Goal: Complete application form: Complete application form

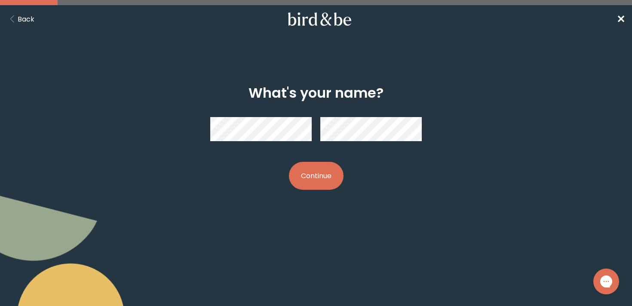
click at [304, 172] on button "Continue" at bounding box center [316, 176] width 55 height 28
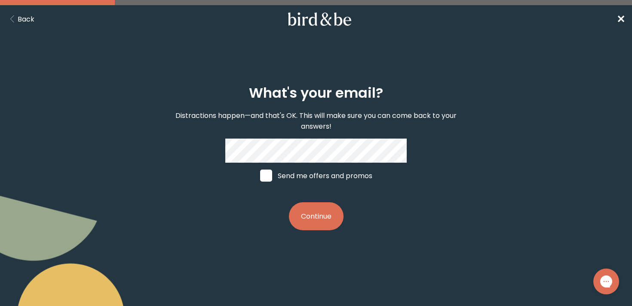
click at [303, 215] on button "Continue" at bounding box center [316, 216] width 55 height 28
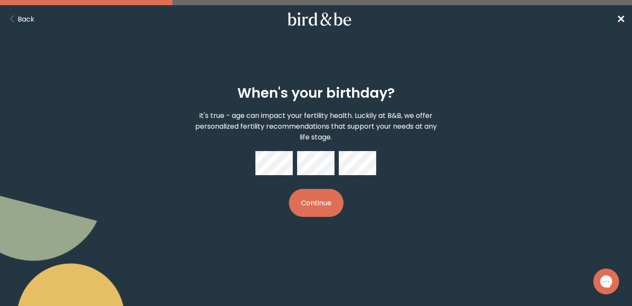
click at [308, 205] on button "Continue" at bounding box center [316, 203] width 55 height 28
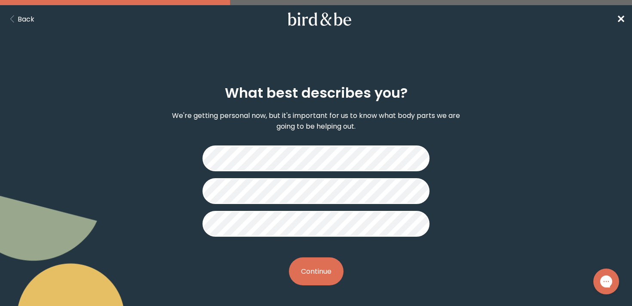
click at [323, 280] on button "Continue" at bounding box center [316, 271] width 55 height 28
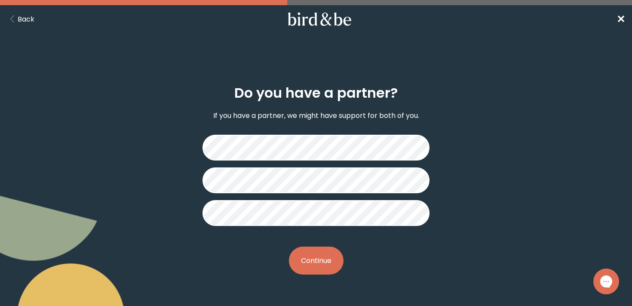
click at [326, 262] on button "Continue" at bounding box center [316, 261] width 55 height 28
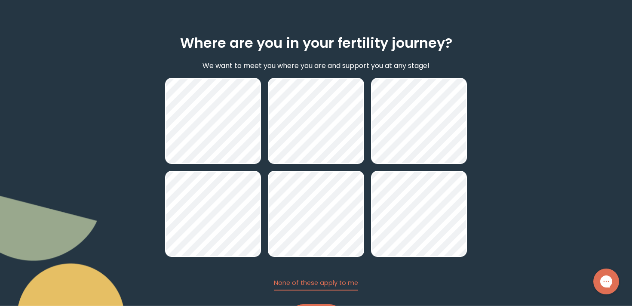
scroll to position [96, 0]
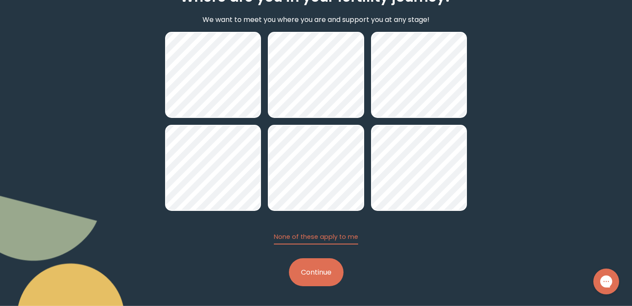
click at [319, 267] on button "Continue" at bounding box center [316, 272] width 55 height 28
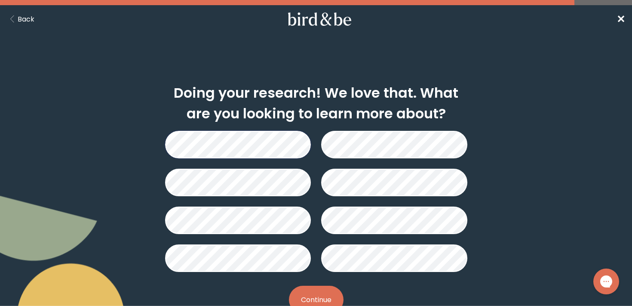
click at [321, 295] on button "Continue" at bounding box center [316, 300] width 55 height 28
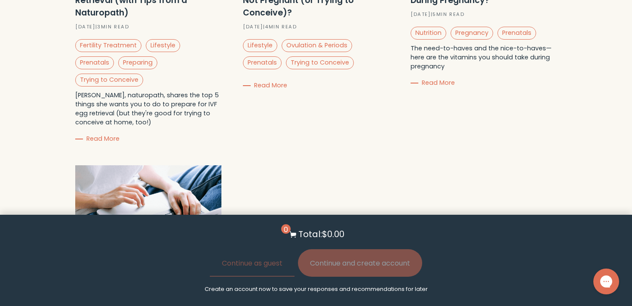
scroll to position [745, 0]
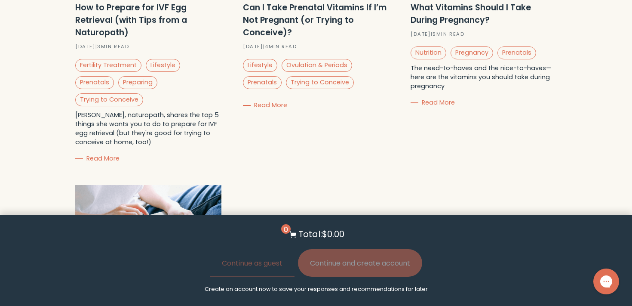
click at [588, 190] on section "Want to learn more in the meantime? Check out these curated articles from our b…" at bounding box center [316, 114] width 551 height 577
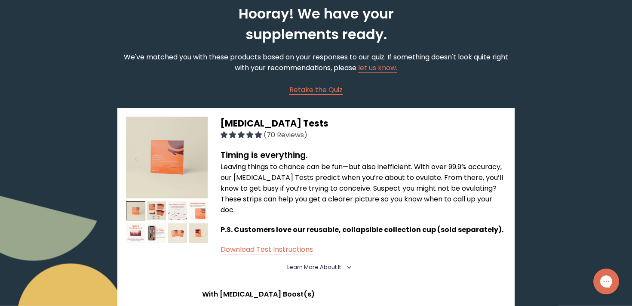
scroll to position [0, 0]
